Goal: Task Accomplishment & Management: Manage account settings

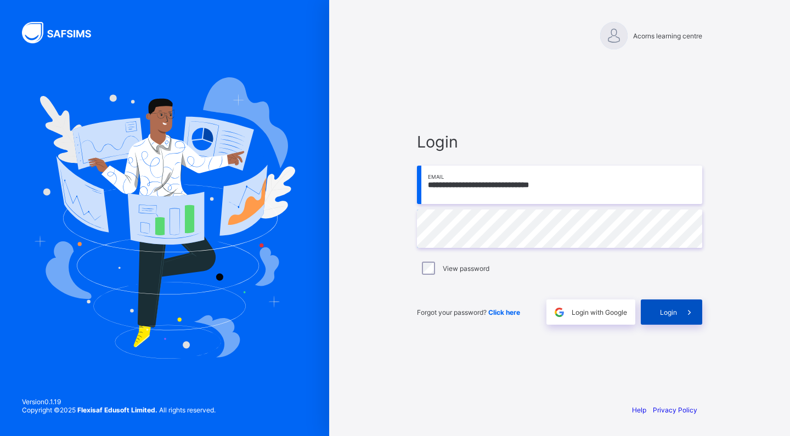
click at [666, 302] on div "Login" at bounding box center [671, 311] width 61 height 25
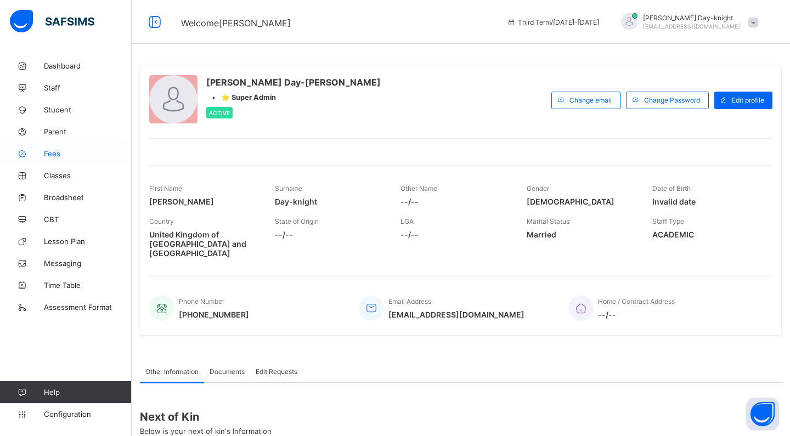
click at [62, 148] on link "Fees" at bounding box center [66, 154] width 132 height 22
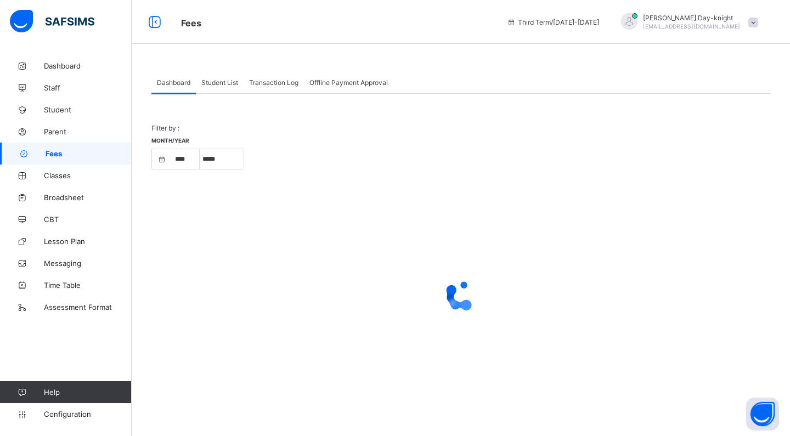
select select "****"
select select "*"
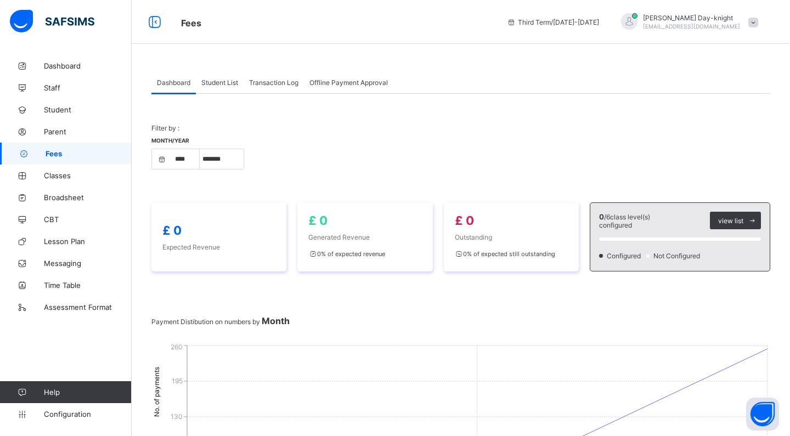
click at [220, 76] on div "Student List" at bounding box center [220, 82] width 48 height 22
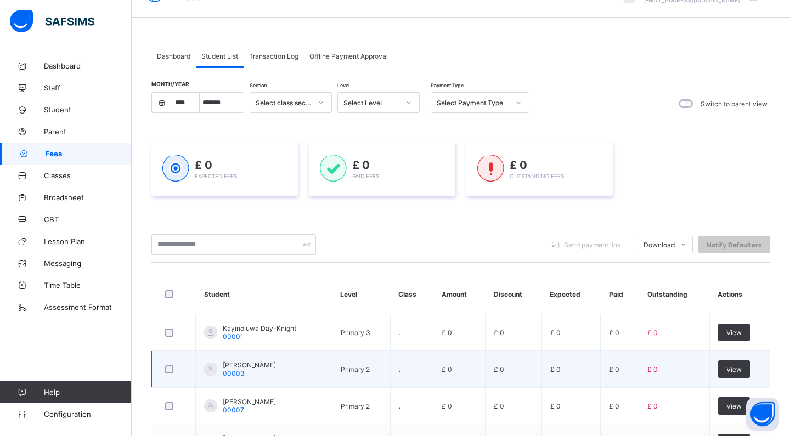
scroll to position [26, 0]
click at [248, 369] on span "[PERSON_NAME]" at bounding box center [249, 365] width 53 height 8
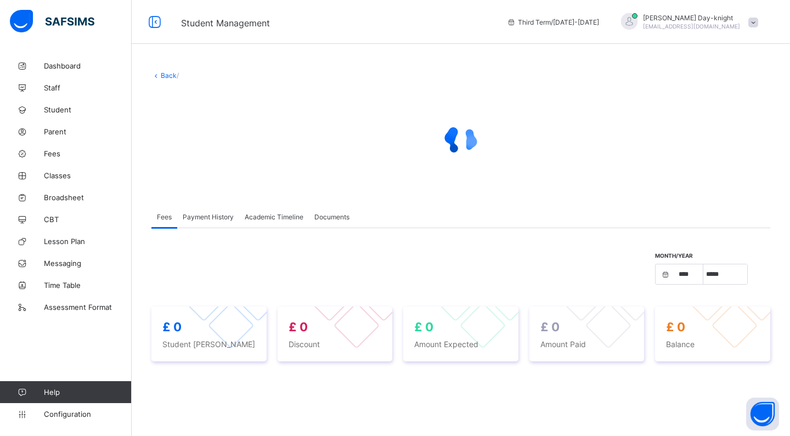
select select "****"
select select "*"
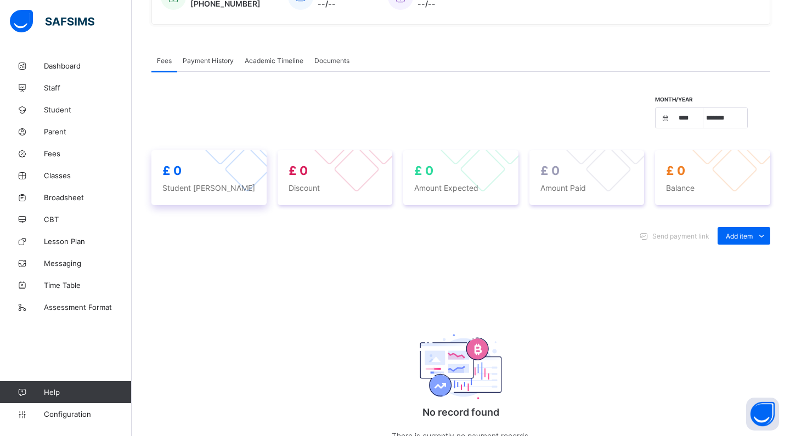
scroll to position [319, 0]
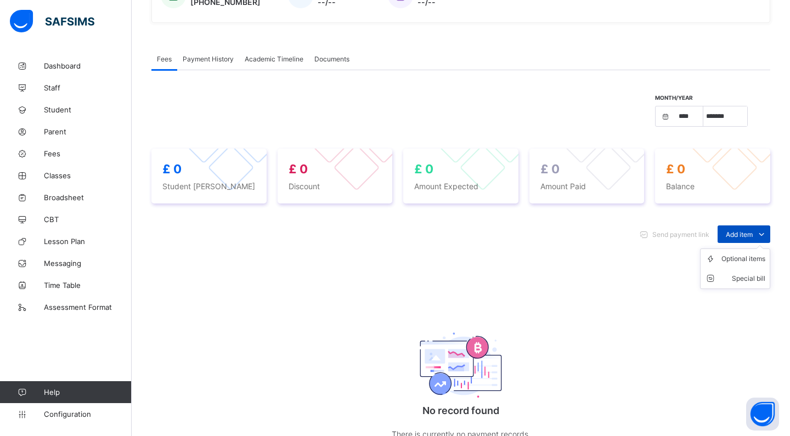
click at [728, 233] on span "Add item" at bounding box center [739, 234] width 27 height 8
click at [734, 259] on div "Optional items" at bounding box center [743, 258] width 44 height 11
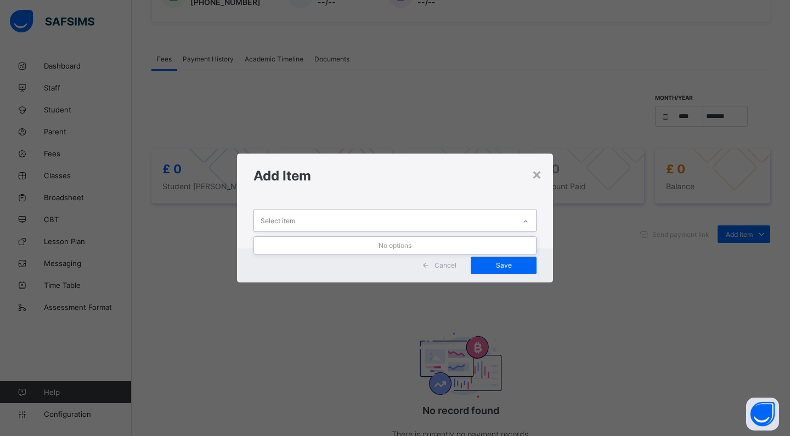
click at [532, 228] on div at bounding box center [525, 222] width 19 height 18
click at [432, 251] on div "No options" at bounding box center [395, 245] width 282 height 17
click at [447, 269] on span "Cancel" at bounding box center [445, 265] width 22 height 8
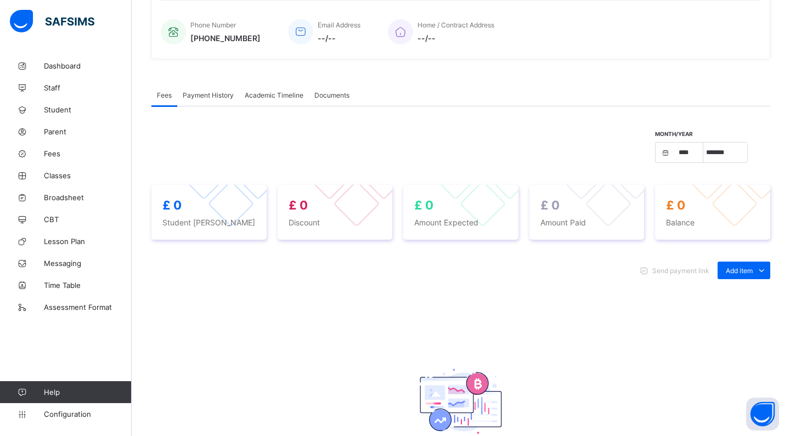
scroll to position [277, 0]
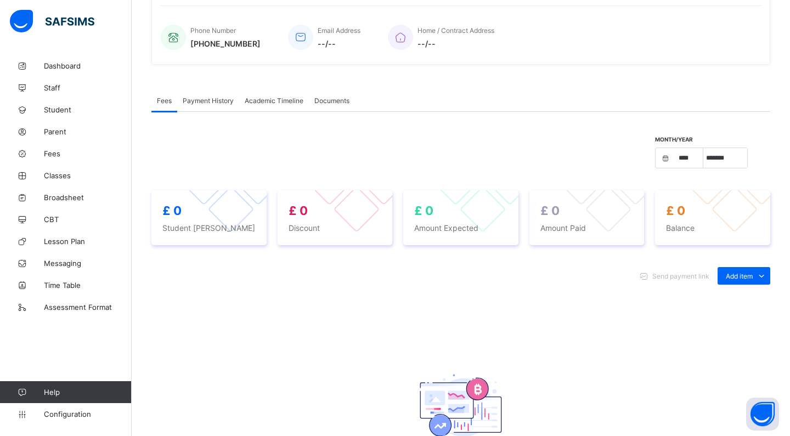
click at [209, 101] on span "Payment History" at bounding box center [208, 101] width 51 height 8
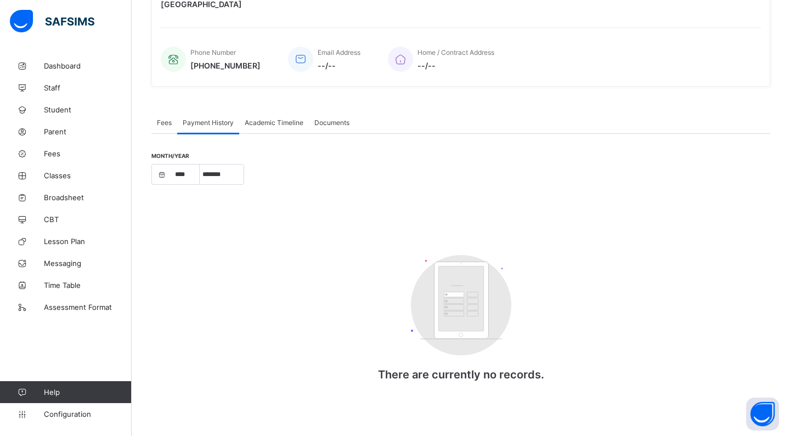
click at [260, 116] on div "Academic Timeline" at bounding box center [274, 122] width 70 height 22
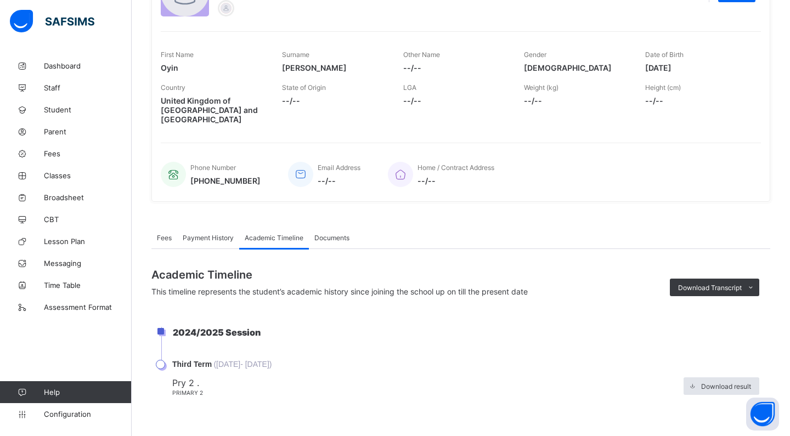
scroll to position [140, 0]
click at [55, 145] on link "Fees" at bounding box center [66, 154] width 132 height 22
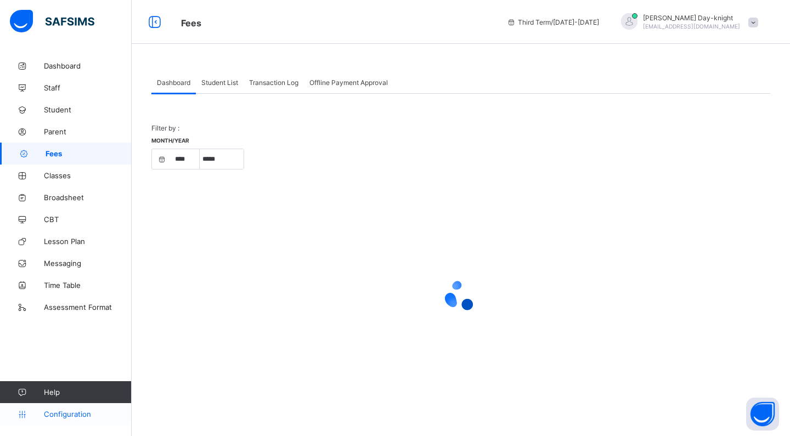
select select "****"
select select "*"
